Goal: Download file/media

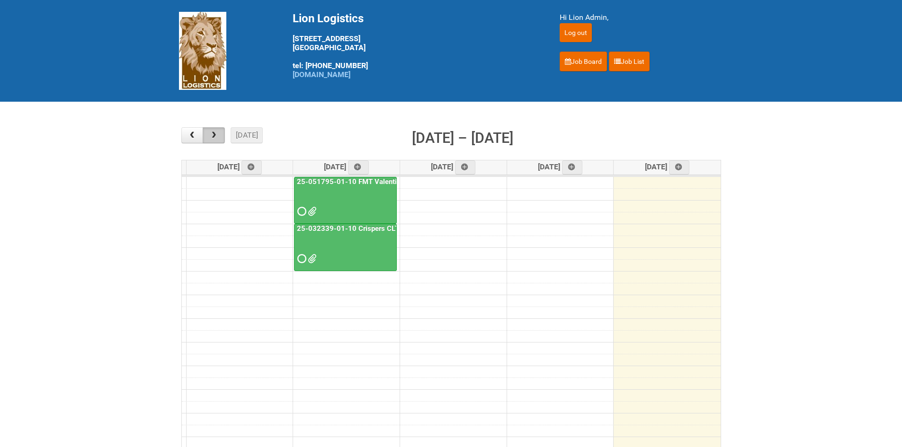
click at [222, 140] on button "button" at bounding box center [214, 135] width 22 height 16
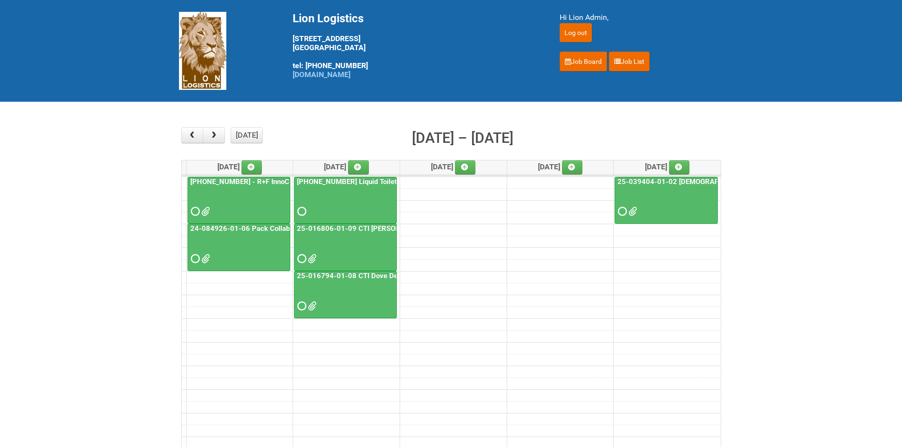
click at [192, 214] on span at bounding box center [194, 211] width 7 height 7
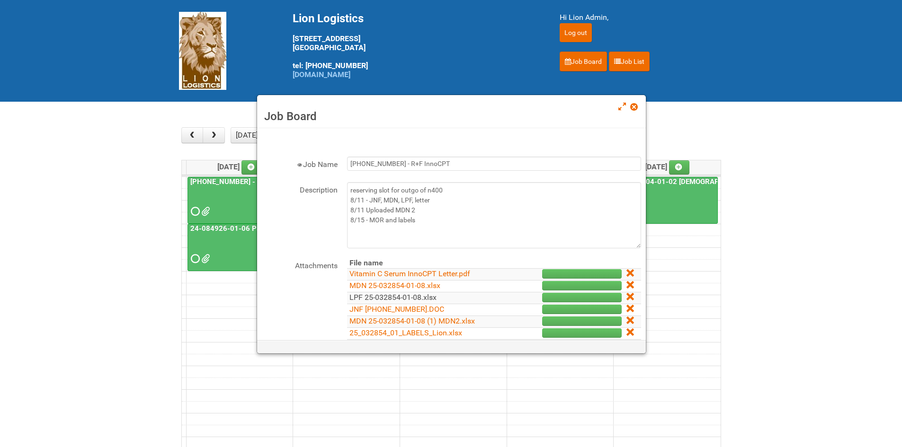
scroll to position [47, 0]
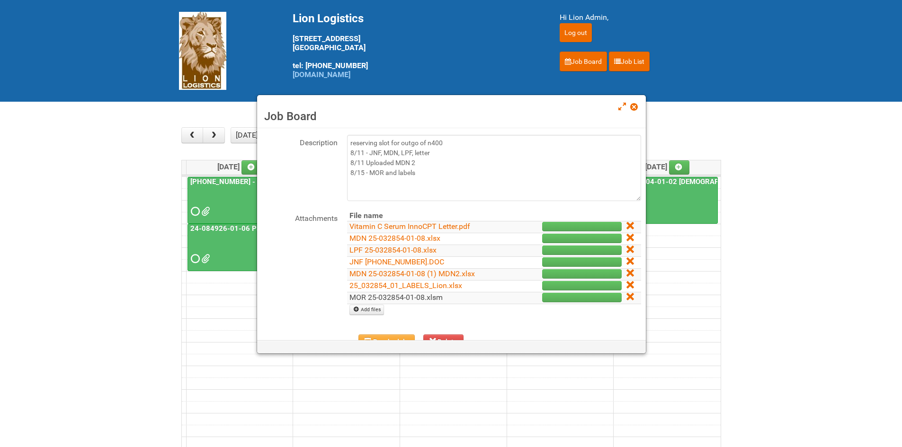
click at [384, 300] on link "MOR 25-032854-01-08.xlsm" at bounding box center [395, 297] width 93 height 9
click at [835, 311] on main "× ■ - My Jobs ■ - Other Jobs Add today month week Aug 18 – 22, 2025 Mon 8/18 Tu…" at bounding box center [451, 295] width 902 height 387
click at [636, 108] on span at bounding box center [633, 107] width 7 height 7
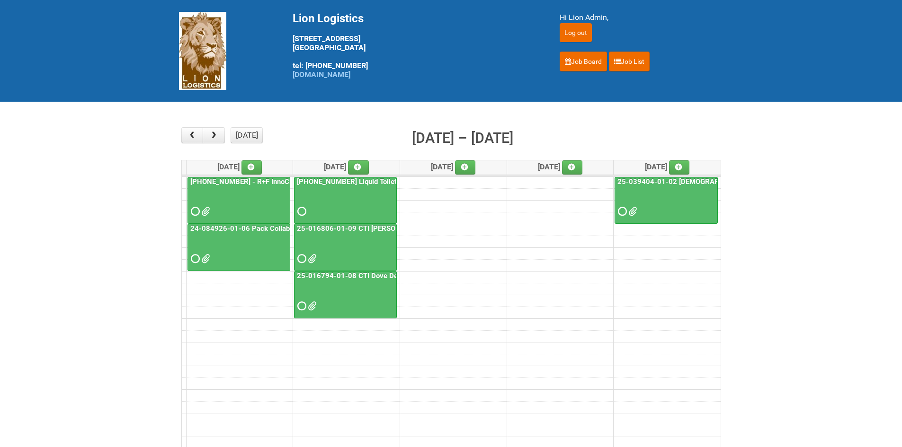
click at [86, 271] on main "× ■ - My Jobs ■ - Other Jobs Add today month week Aug 18 – 22, 2025 Mon 8/18 Tu…" at bounding box center [451, 295] width 902 height 387
click at [192, 257] on span at bounding box center [194, 259] width 7 height 7
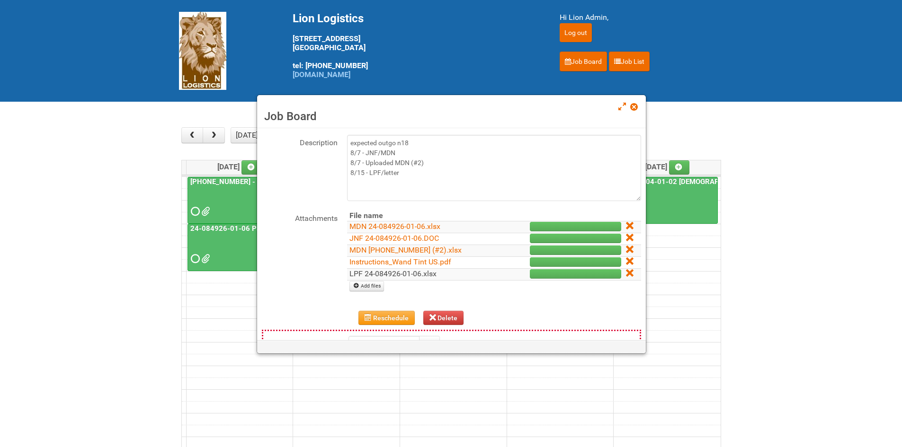
click at [380, 277] on link "LPF 24-084926-01-06.xlsx" at bounding box center [392, 273] width 87 height 9
click at [390, 262] on link "Instructions_Wand Tint US.pdf" at bounding box center [400, 261] width 102 height 9
